Goal: Use online tool/utility: Utilize a website feature to perform a specific function

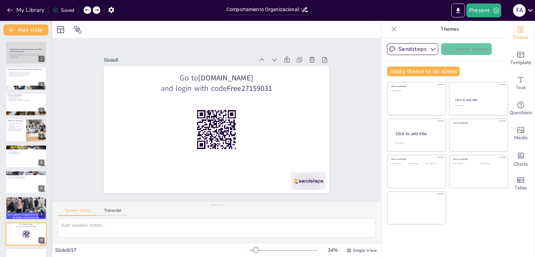
scroll to position [88, 0]
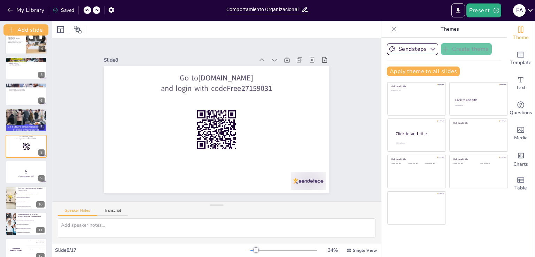
checkbox input "true"
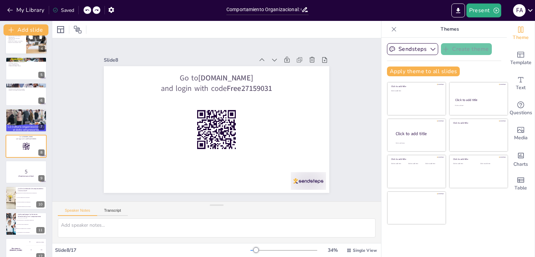
checkbox input "true"
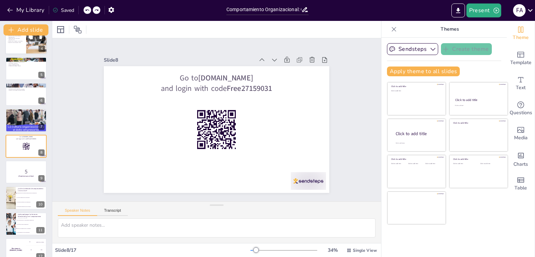
checkbox input "true"
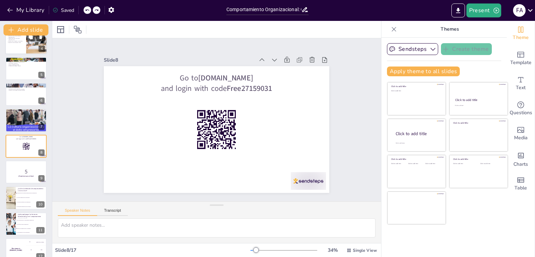
checkbox input "true"
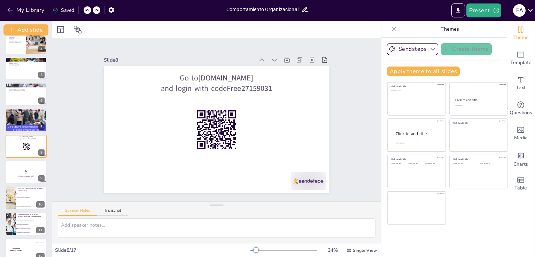
checkbox input "true"
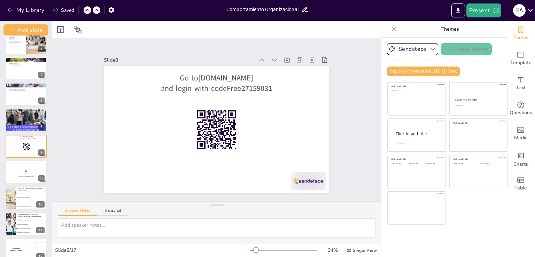
checkbox input "true"
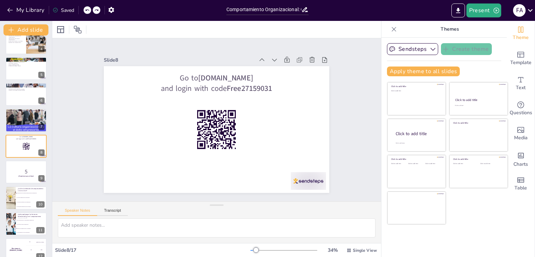
checkbox input "true"
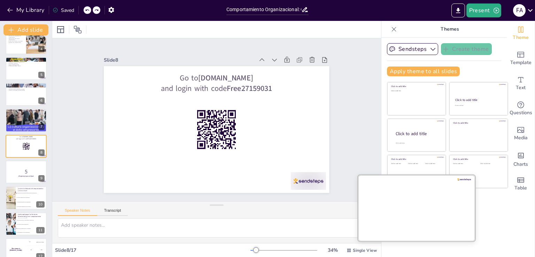
checkbox input "true"
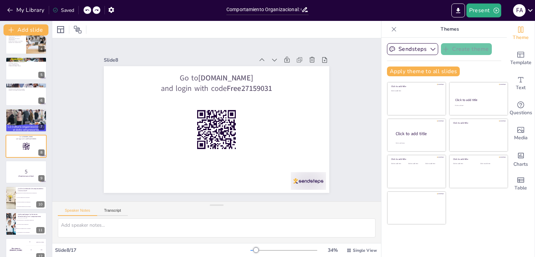
checkbox input "true"
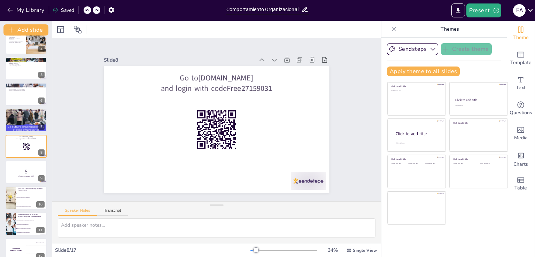
checkbox input "true"
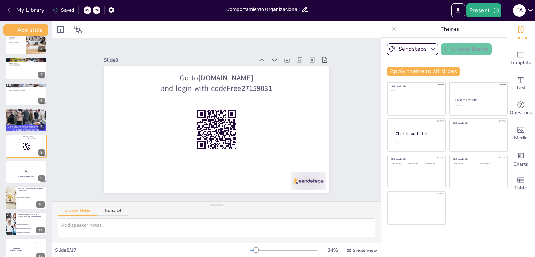
checkbox input "true"
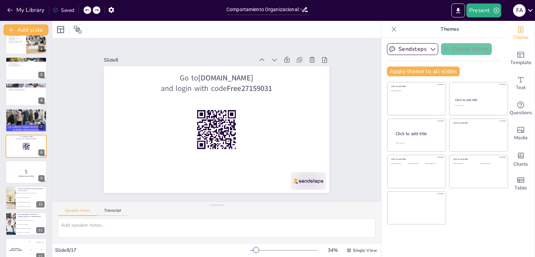
checkbox input "true"
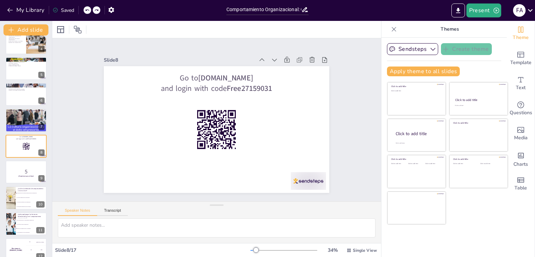
checkbox input "true"
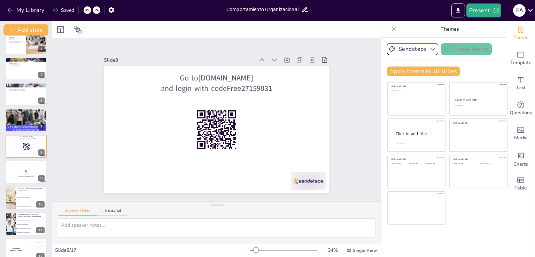
checkbox input "true"
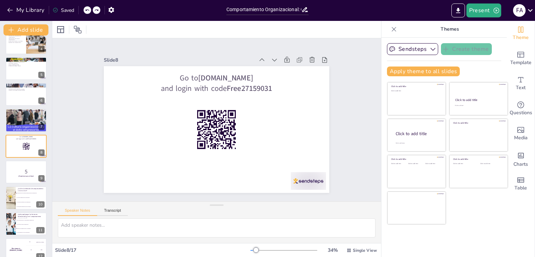
checkbox input "true"
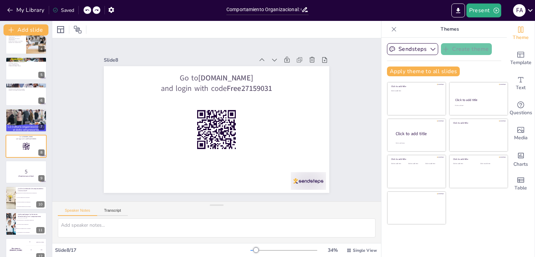
checkbox input "true"
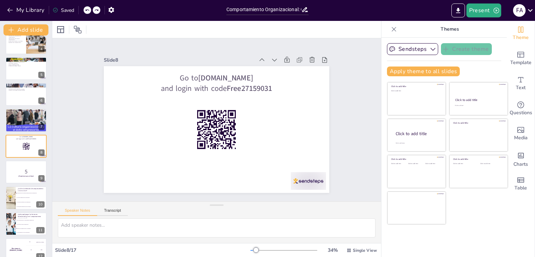
checkbox input "true"
